Goal: Task Accomplishment & Management: Manage account settings

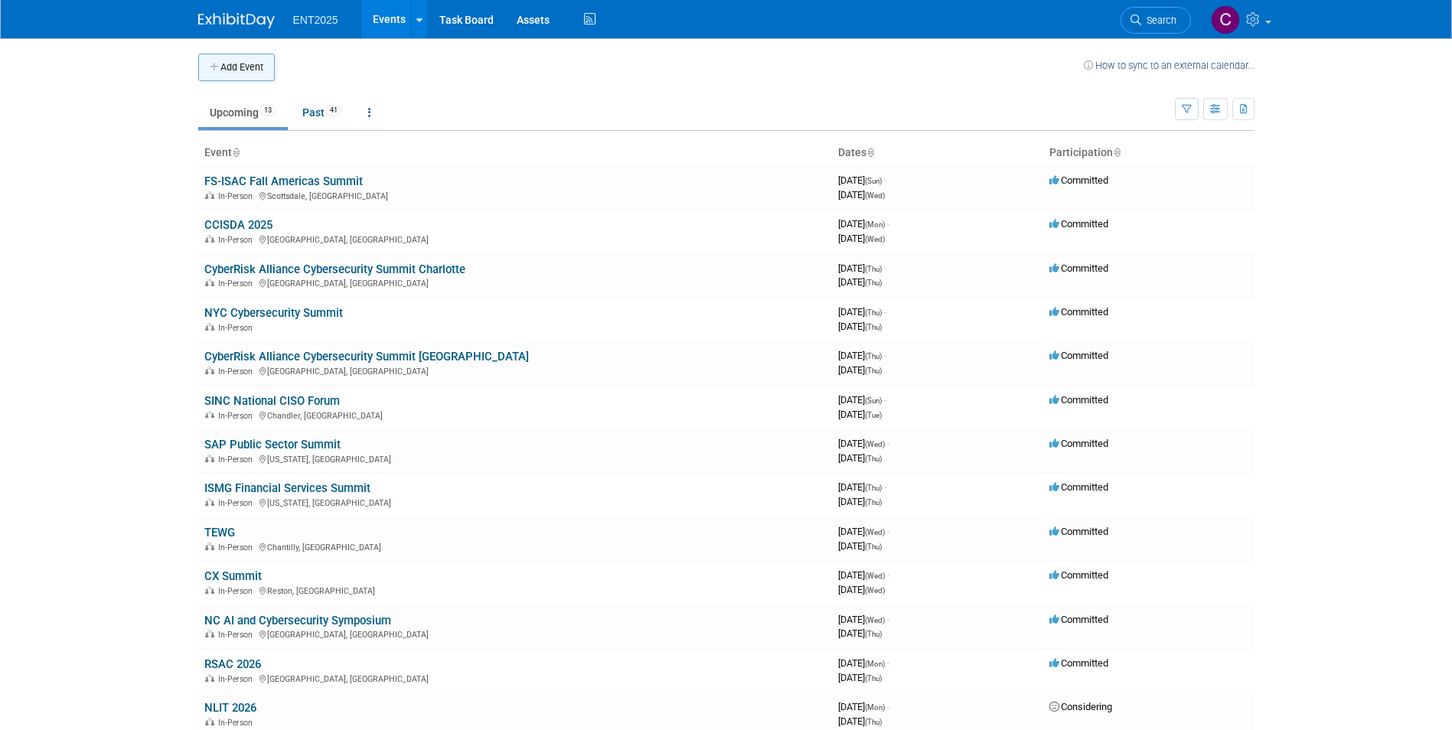
click at [214, 67] on icon "button" at bounding box center [215, 68] width 11 height 10
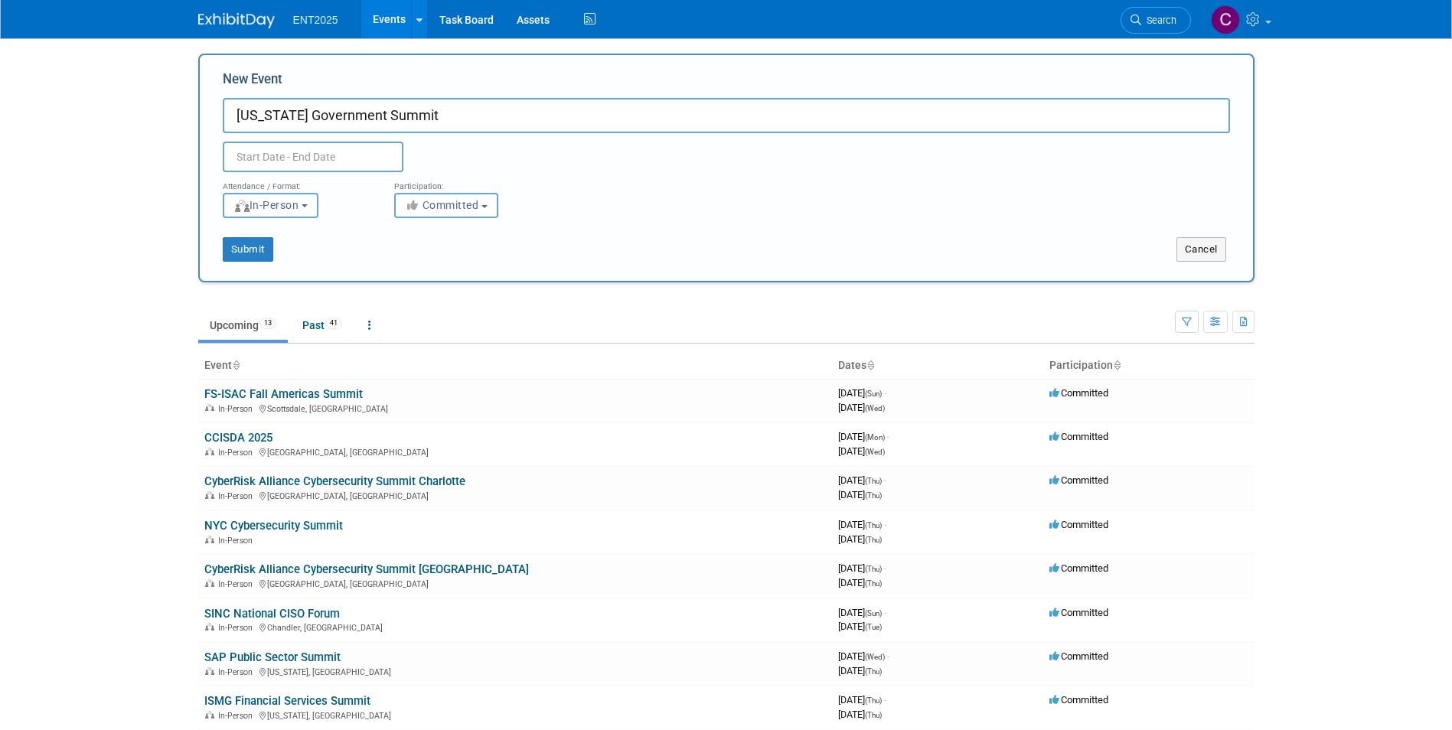
type input "[US_STATE] Government Summit"
click at [250, 149] on input "text" at bounding box center [313, 157] width 181 height 31
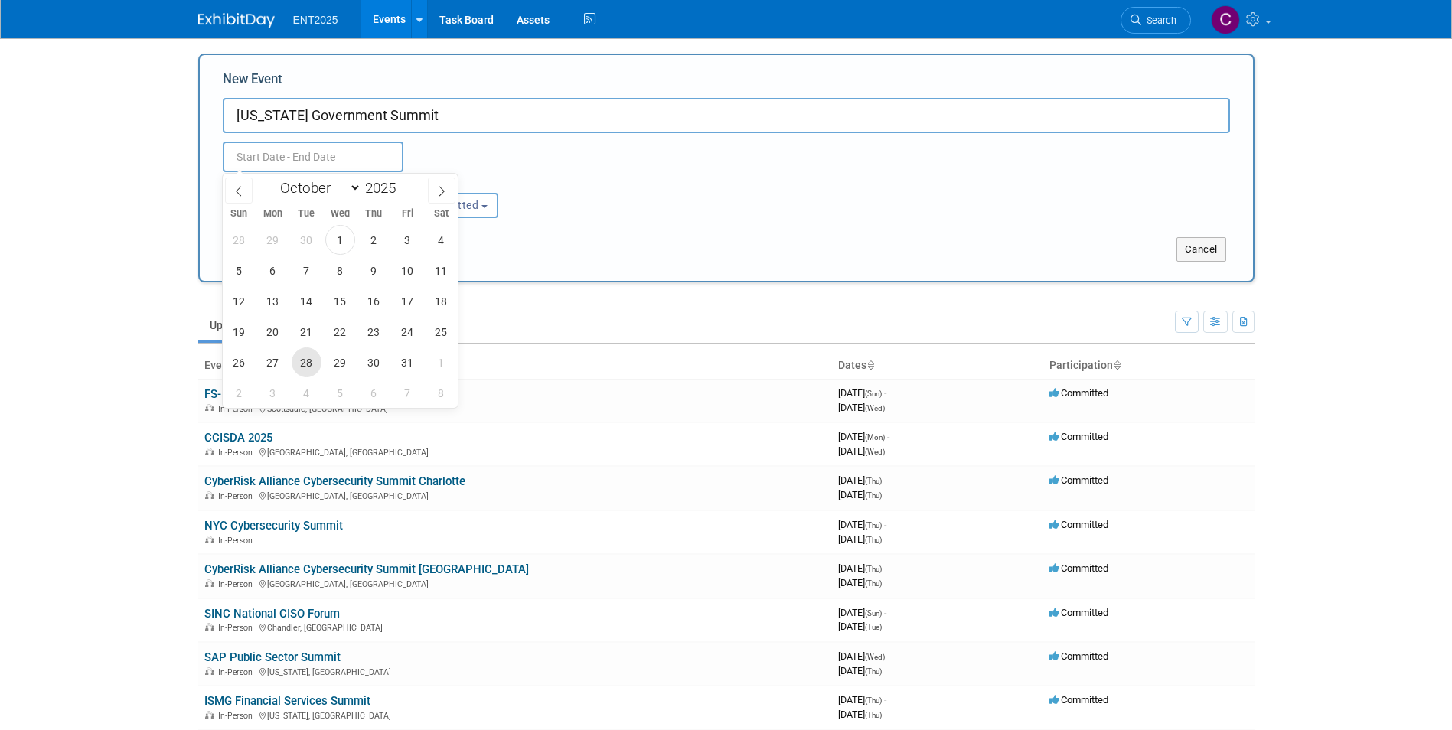
click at [308, 372] on span "28" at bounding box center [307, 363] width 30 height 30
type input "[DATE] to [DATE]"
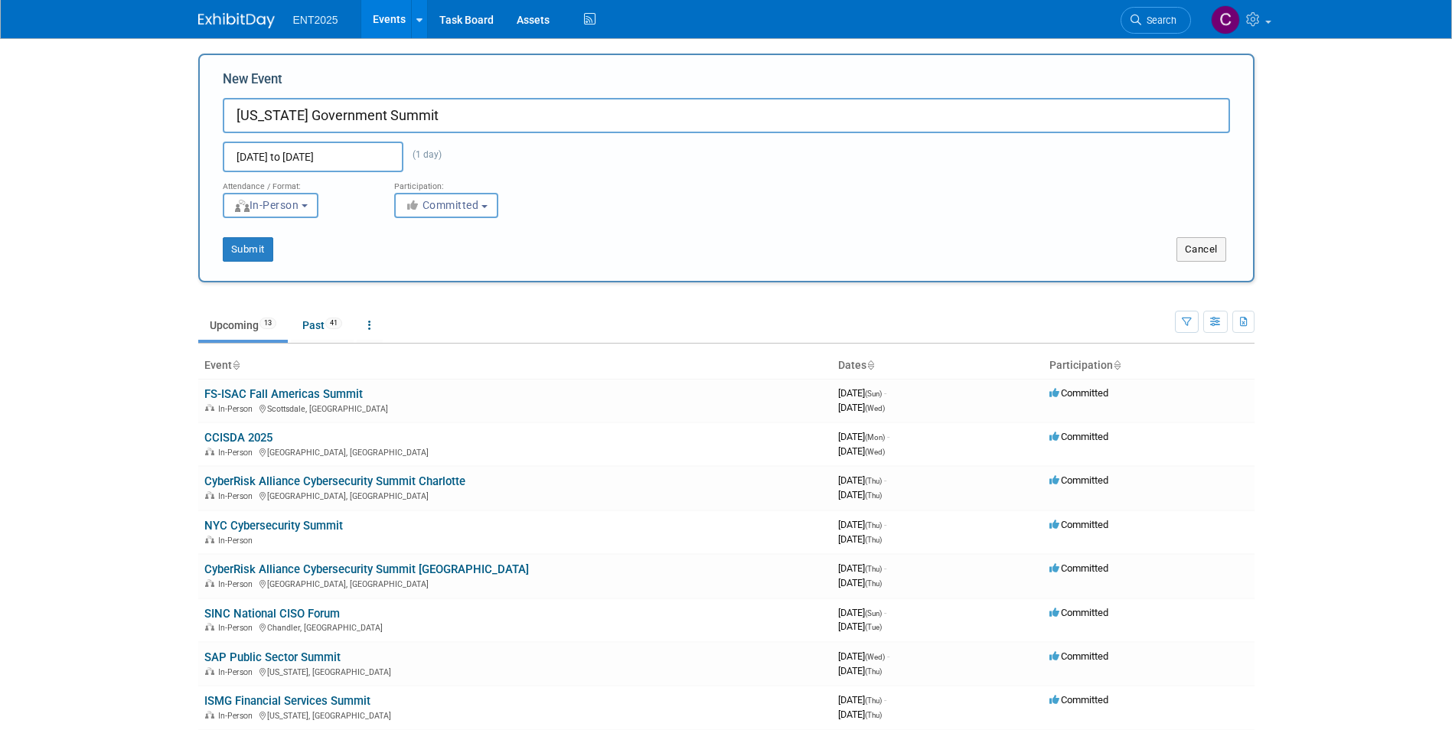
click at [612, 194] on div "Attendance / Format: <img src="[URL][DOMAIN_NAME]" style="width: 19px; margin-t…" at bounding box center [726, 195] width 1030 height 46
click at [241, 249] on button "Submit" at bounding box center [248, 249] width 51 height 24
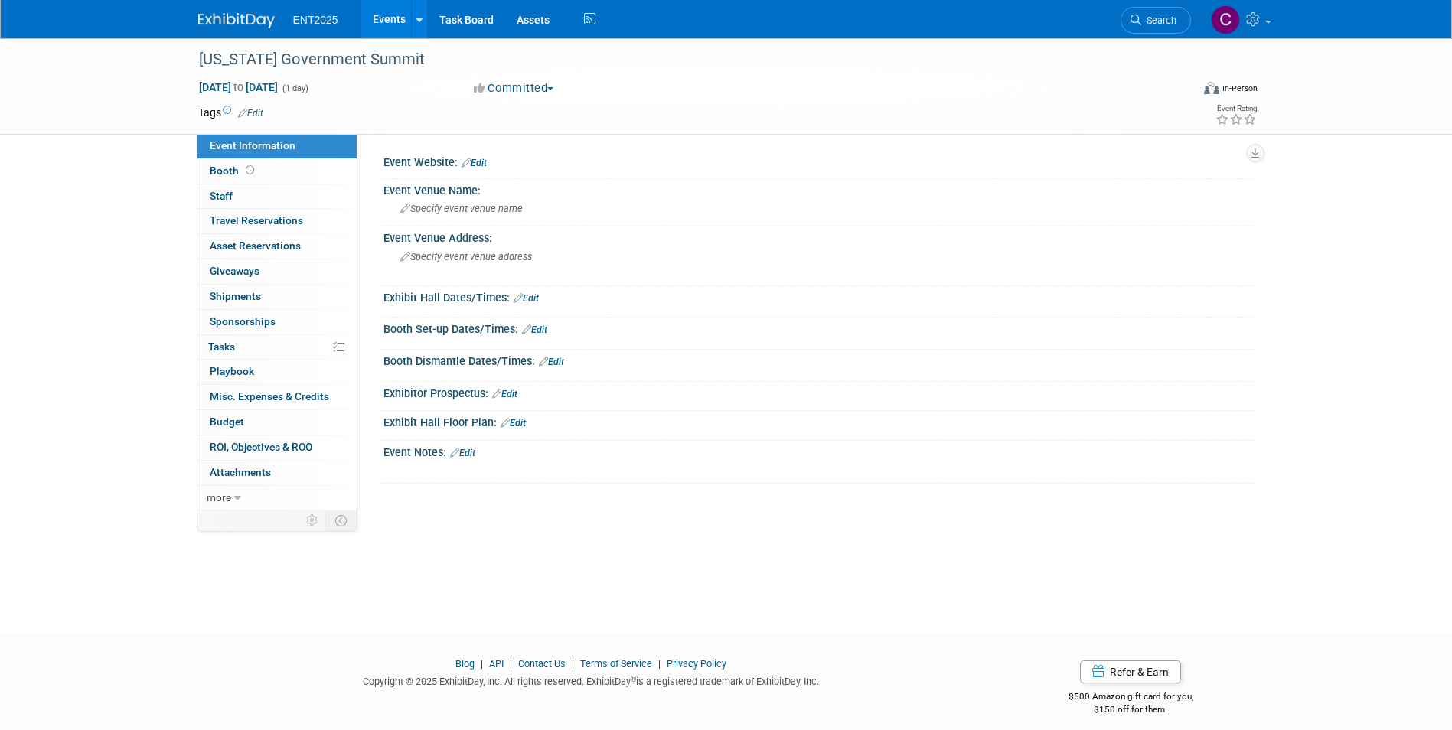
click at [478, 158] on link "Edit" at bounding box center [474, 163] width 25 height 11
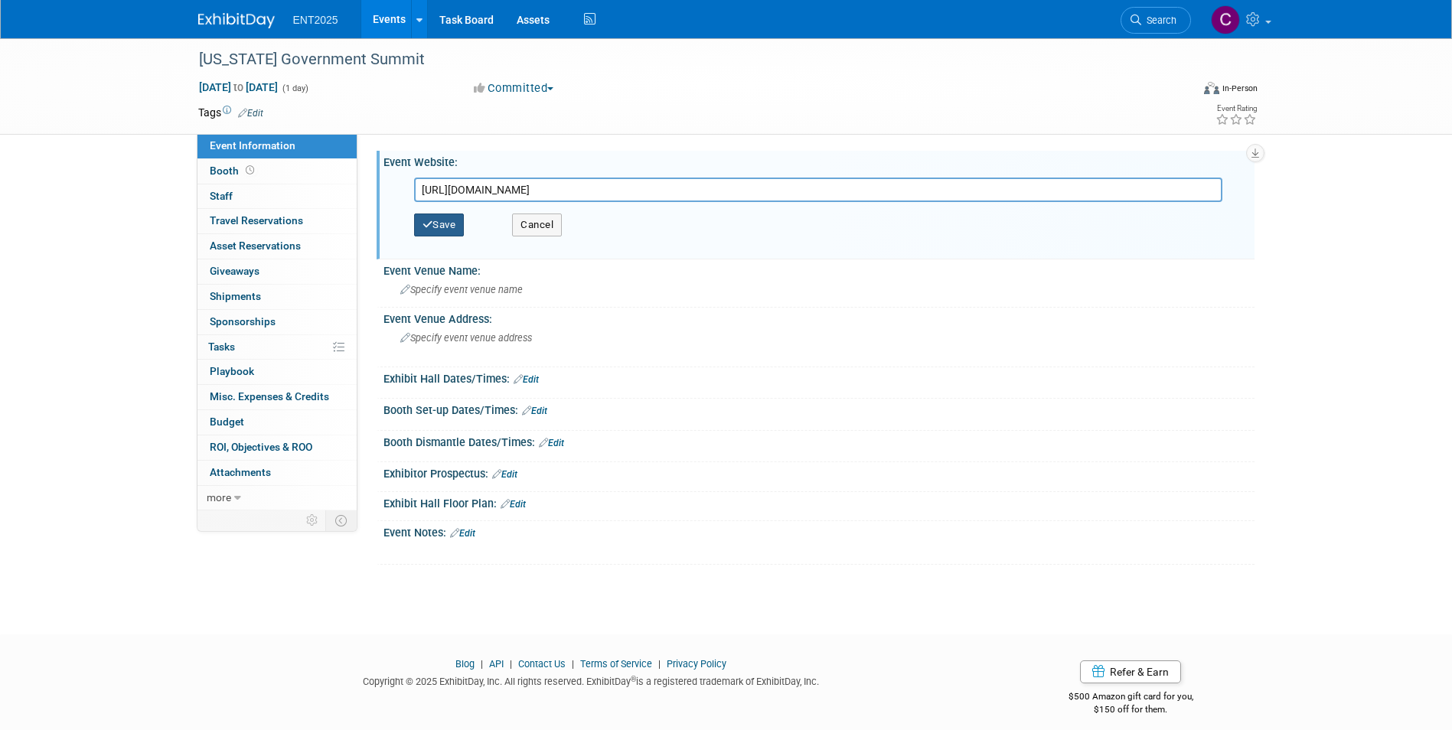
type input "https://www.fltechcouncil.org/fglms2025"
click at [429, 225] on icon "button" at bounding box center [428, 225] width 11 height 10
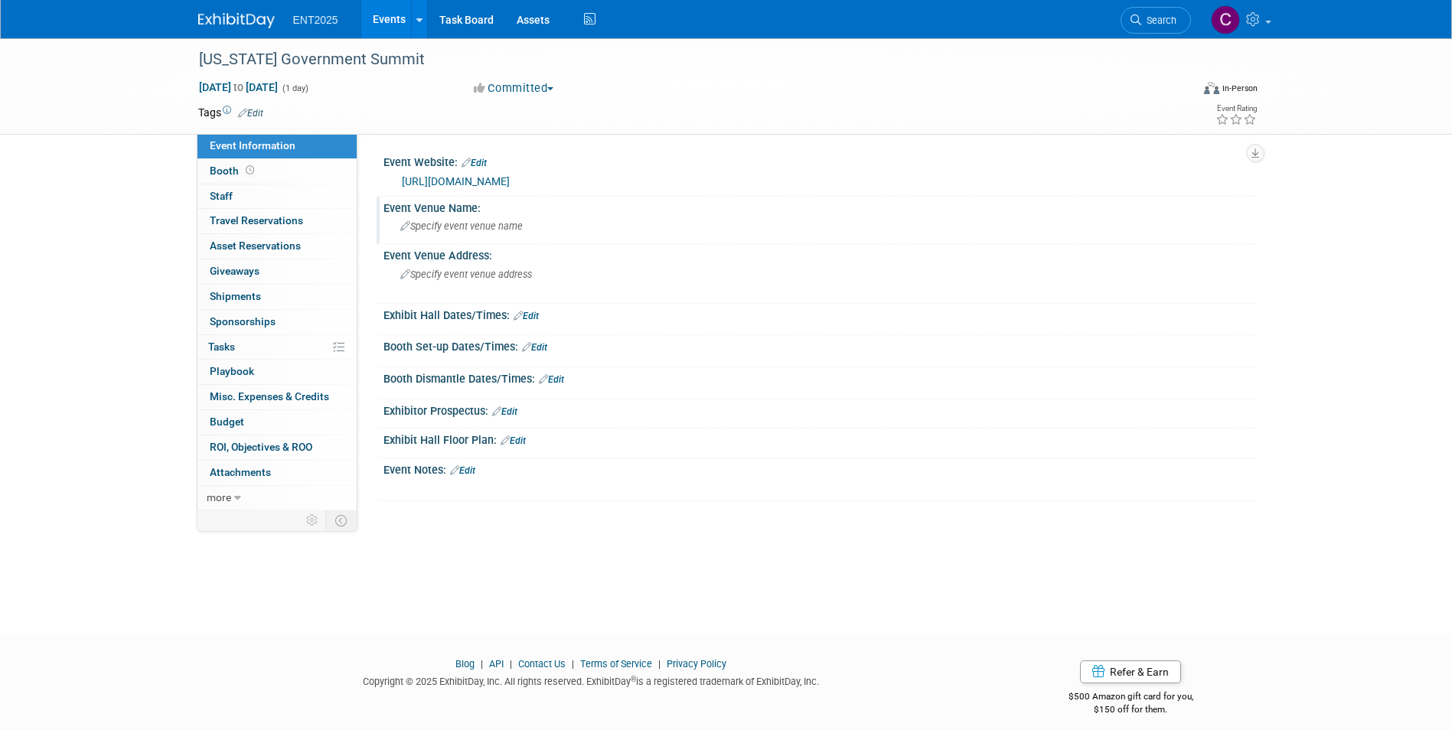
click at [492, 225] on span "Specify event venue name" at bounding box center [461, 225] width 122 height 11
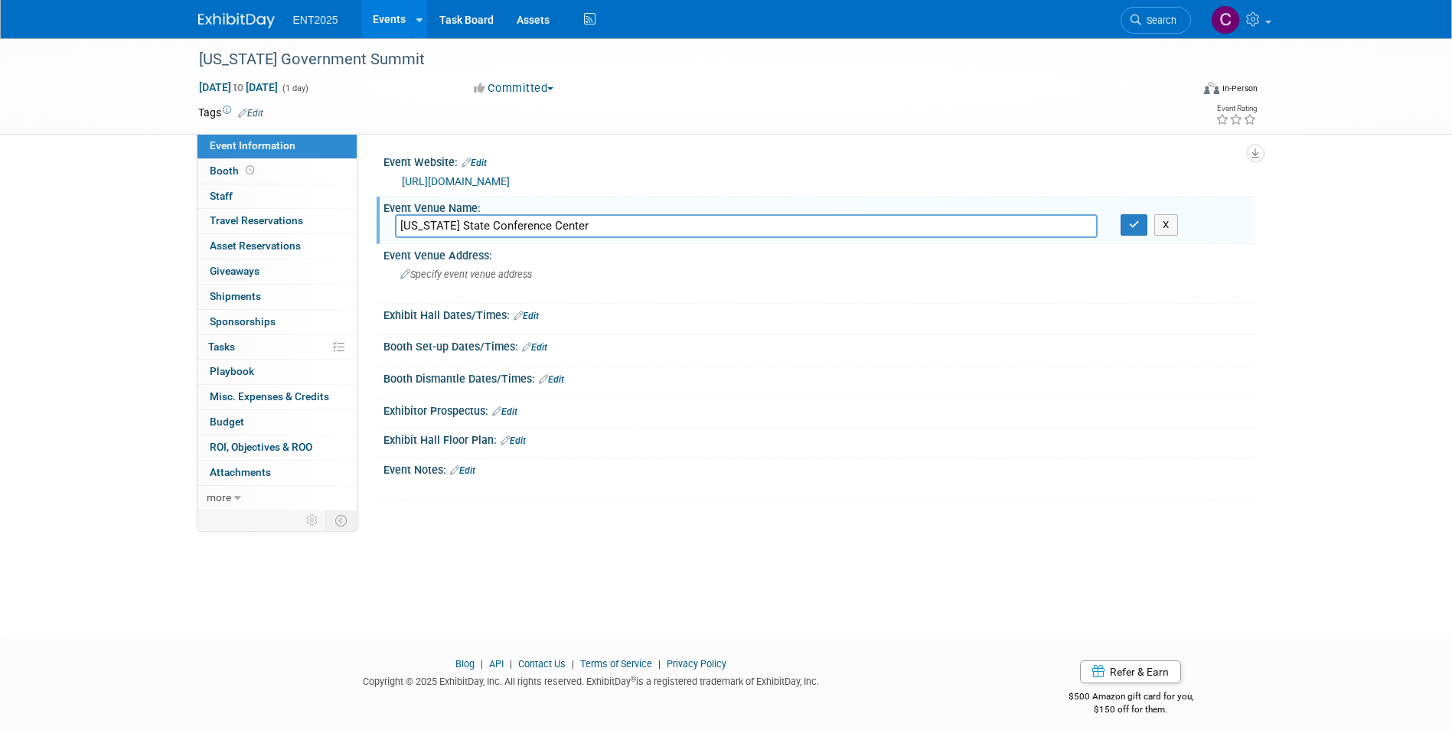
type input "Florida State Conference Center"
click at [683, 334] on div "Exhibit Hall Dates/Times: Edit Save Changes Cancel" at bounding box center [816, 320] width 878 height 32
click at [1128, 225] on button "button" at bounding box center [1135, 224] width 28 height 21
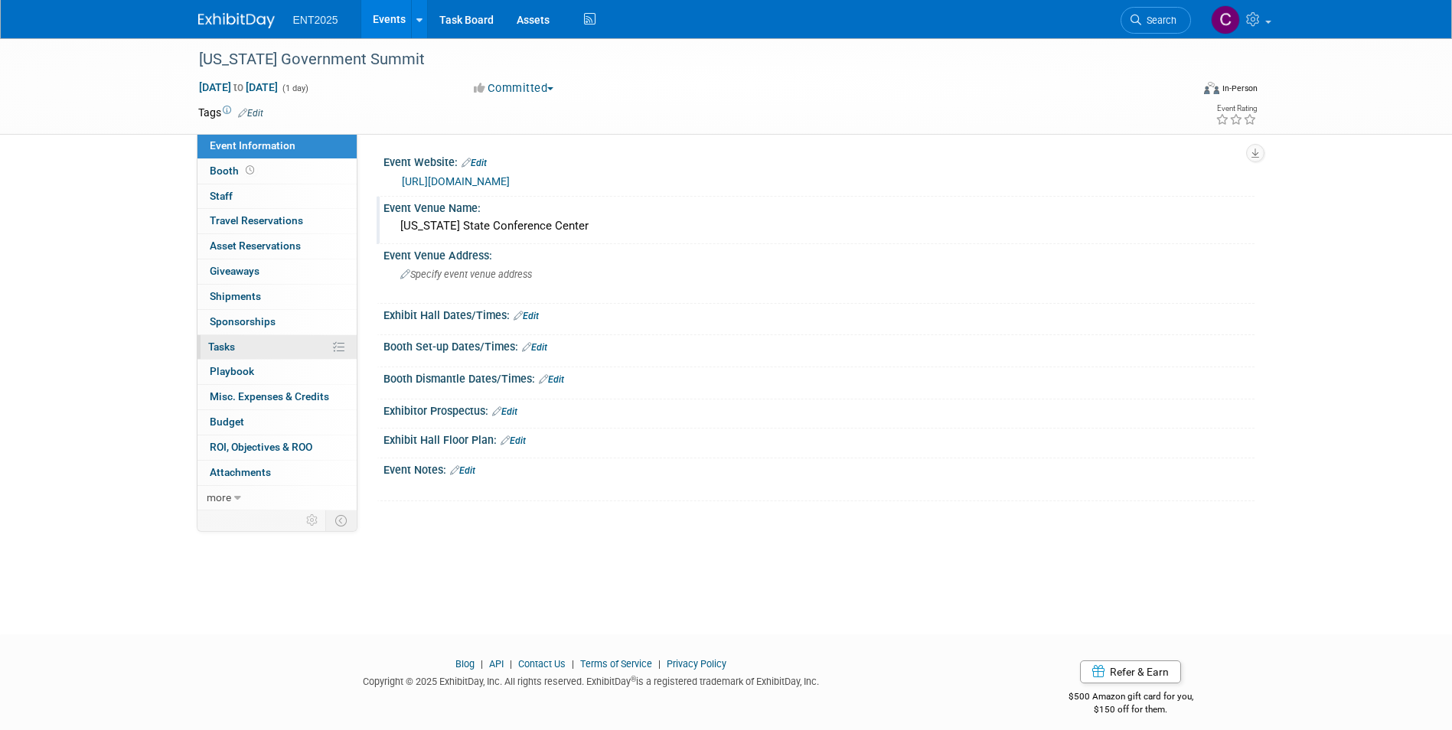
click at [232, 348] on span "Tasks 0%" at bounding box center [221, 347] width 27 height 12
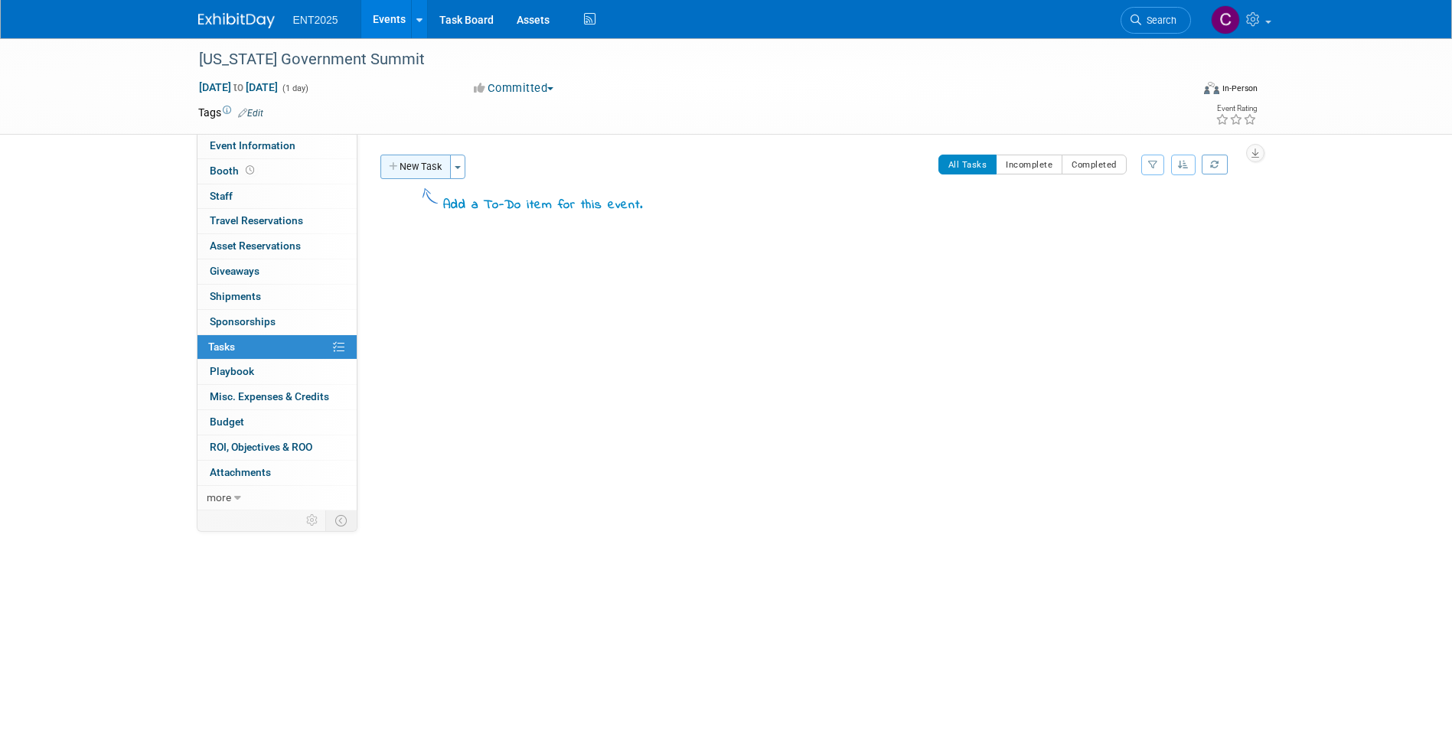
click at [390, 165] on icon "button" at bounding box center [394, 167] width 11 height 10
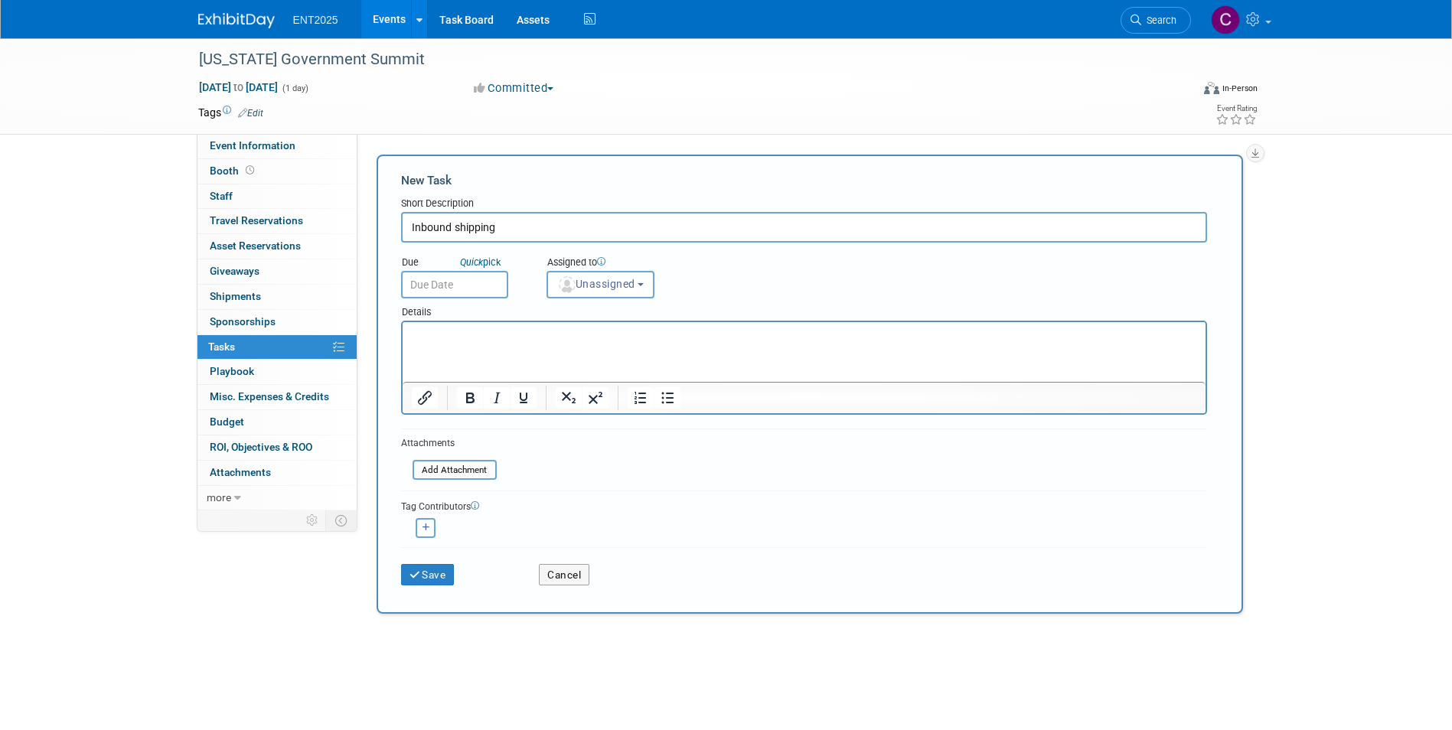
type input "Inbound shipping"
click at [433, 335] on p "Rich Text Area. Press ALT-0 for help." at bounding box center [803, 335] width 785 height 15
click at [242, 144] on span "Event Information" at bounding box center [253, 145] width 86 height 12
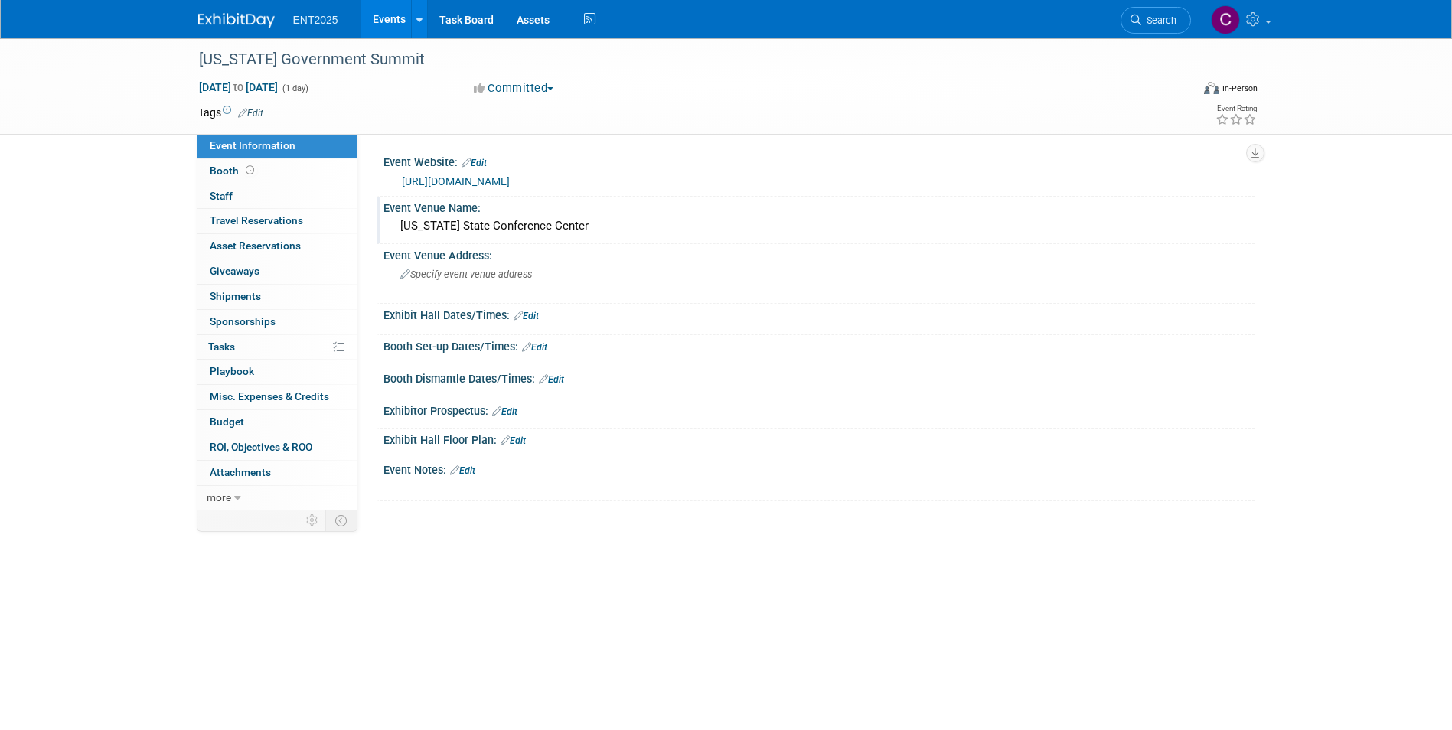
click at [411, 226] on div "Florida State Conference Center" at bounding box center [819, 226] width 848 height 24
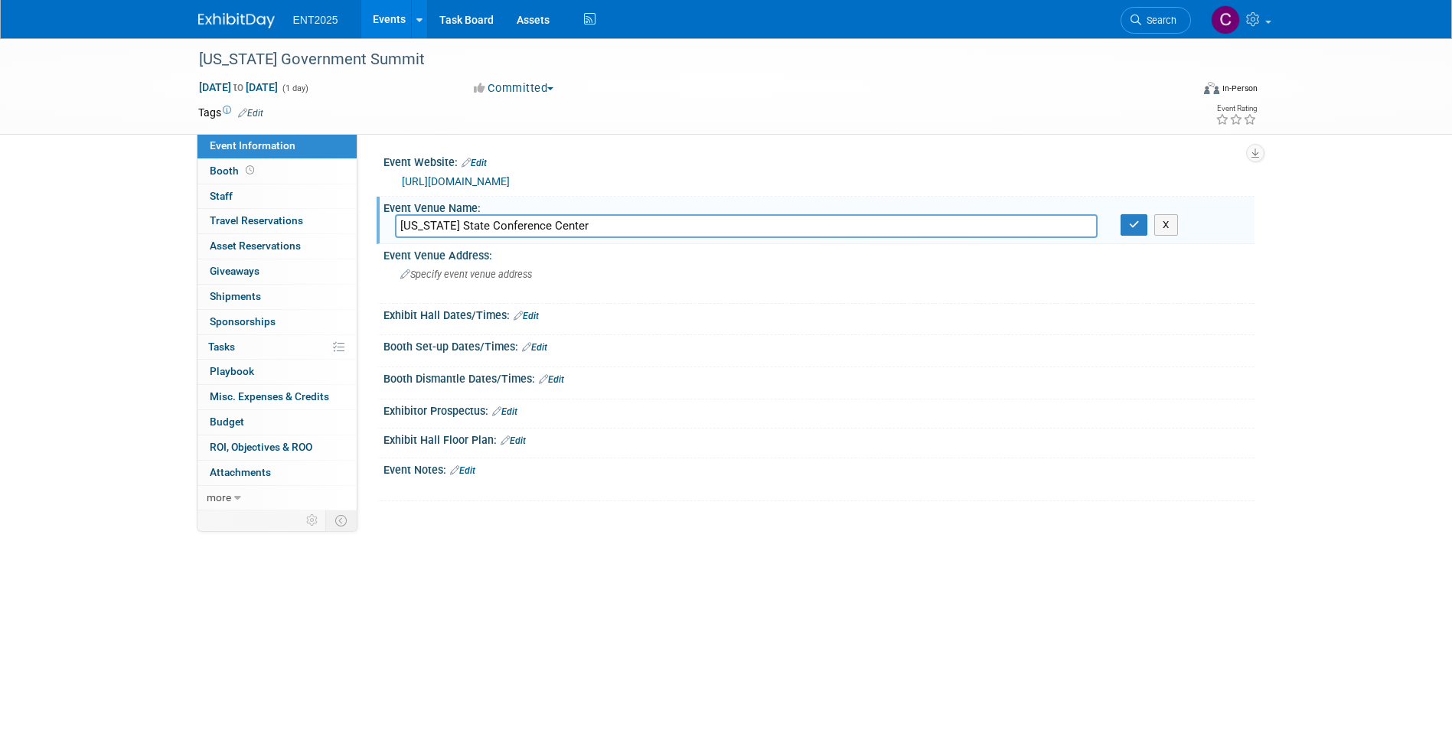
drag, startPoint x: 580, startPoint y: 225, endPoint x: 368, endPoint y: 231, distance: 212.1
click at [368, 231] on div "Event Website: Edit https://www.fltechcouncil.org/fglms2025 Event Venue Name: F…" at bounding box center [805, 322] width 897 height 377
click at [1137, 227] on icon "button" at bounding box center [1134, 225] width 11 height 10
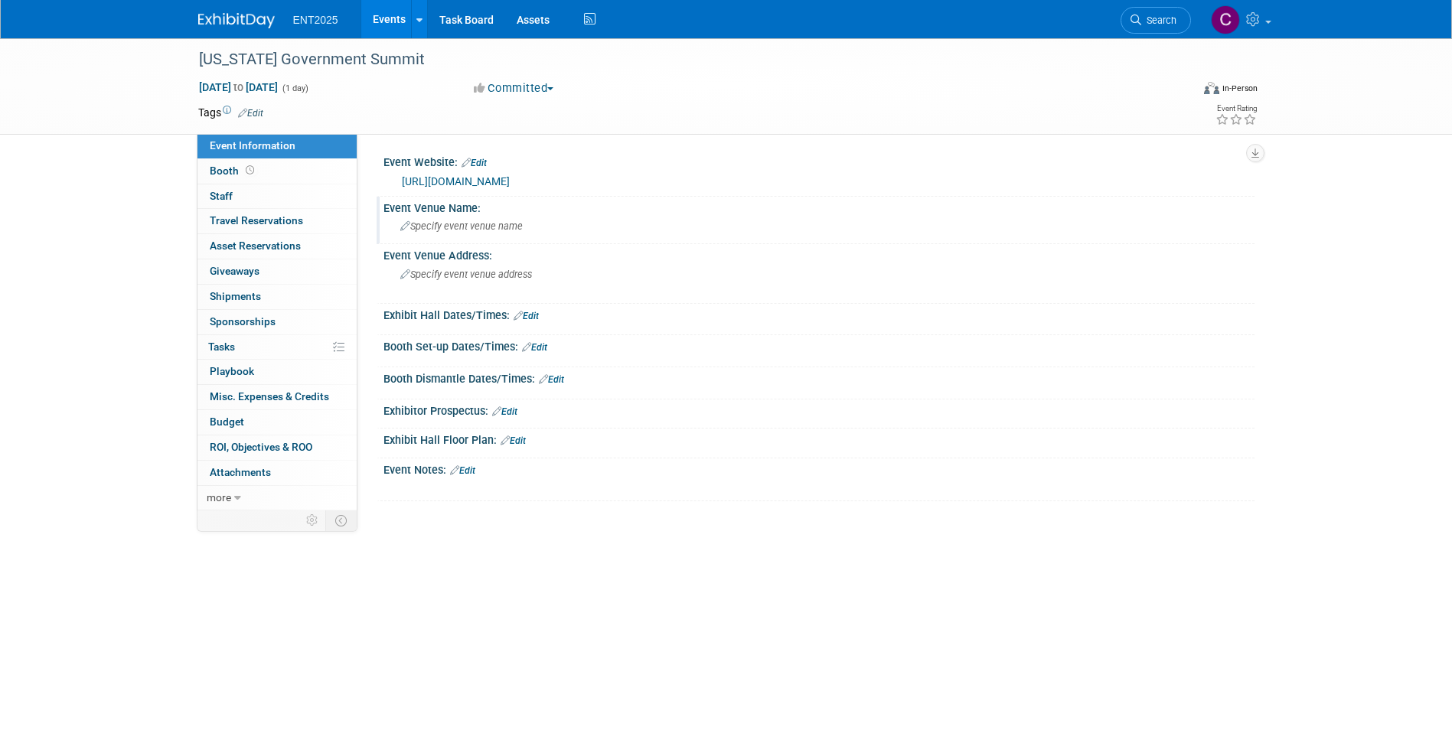
click at [478, 163] on link "Edit" at bounding box center [474, 163] width 25 height 11
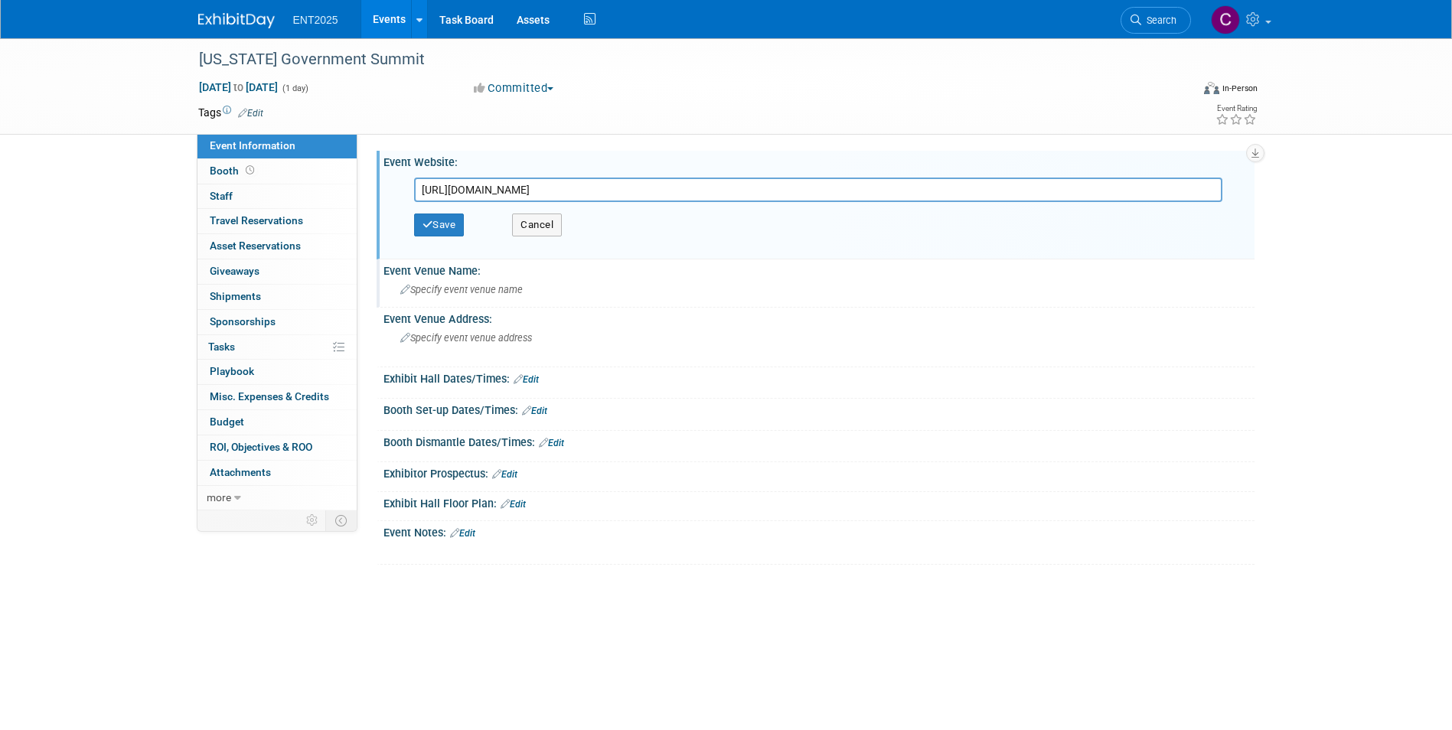
drag, startPoint x: 621, startPoint y: 183, endPoint x: 32, endPoint y: 178, distance: 588.7
click at [33, 179] on div "Florida Government Summit Oct 28, 2025 to Oct 28, 2025 (1 day) Oct 28, 2025 to …" at bounding box center [726, 322] width 1452 height 569
